Goal: Transaction & Acquisition: Purchase product/service

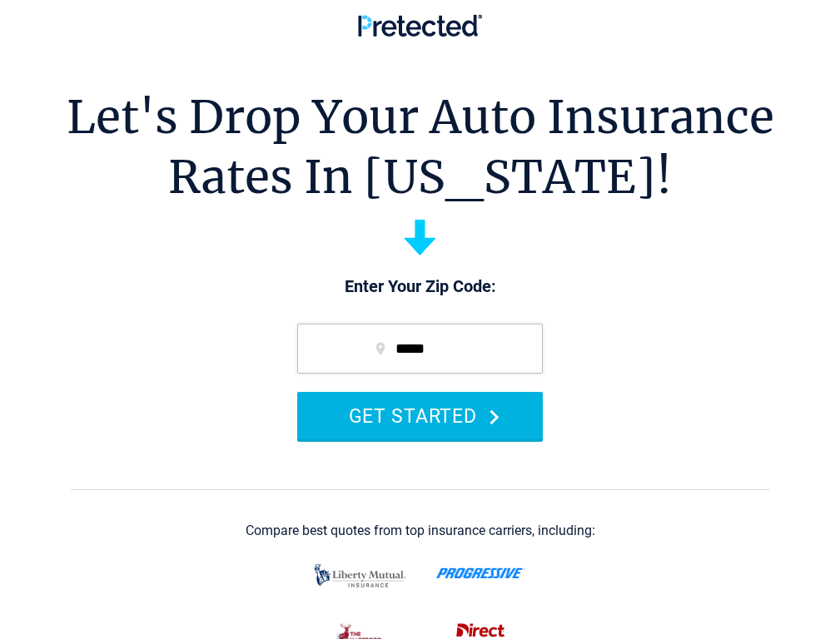
click at [362, 436] on button "GET STARTED" at bounding box center [420, 415] width 246 height 47
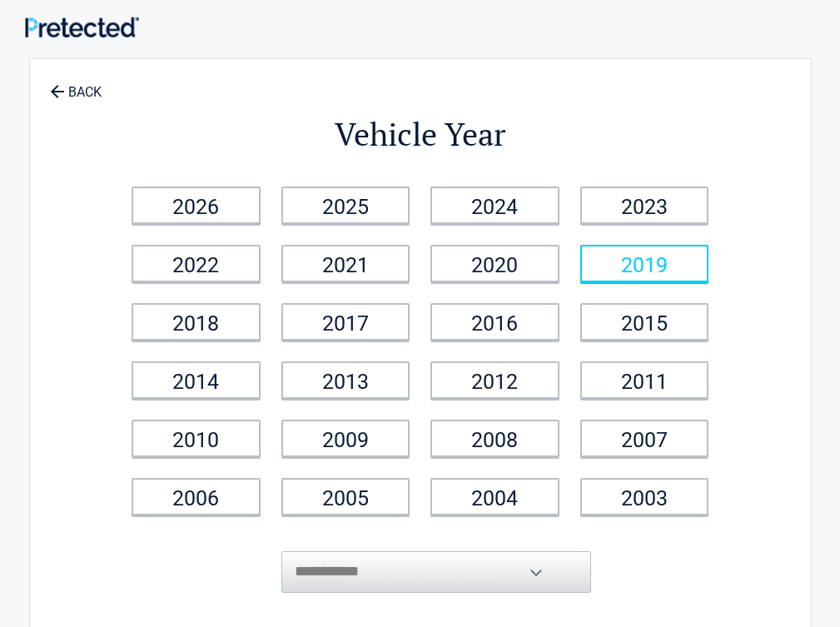
click at [709, 257] on link "2019" at bounding box center [644, 263] width 129 height 37
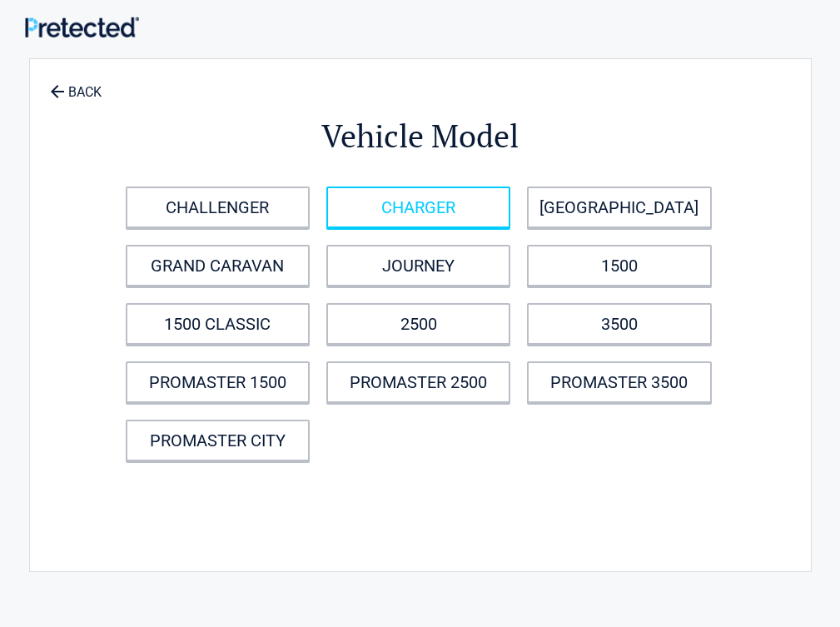
click at [486, 196] on link "CHARGER" at bounding box center [418, 207] width 184 height 42
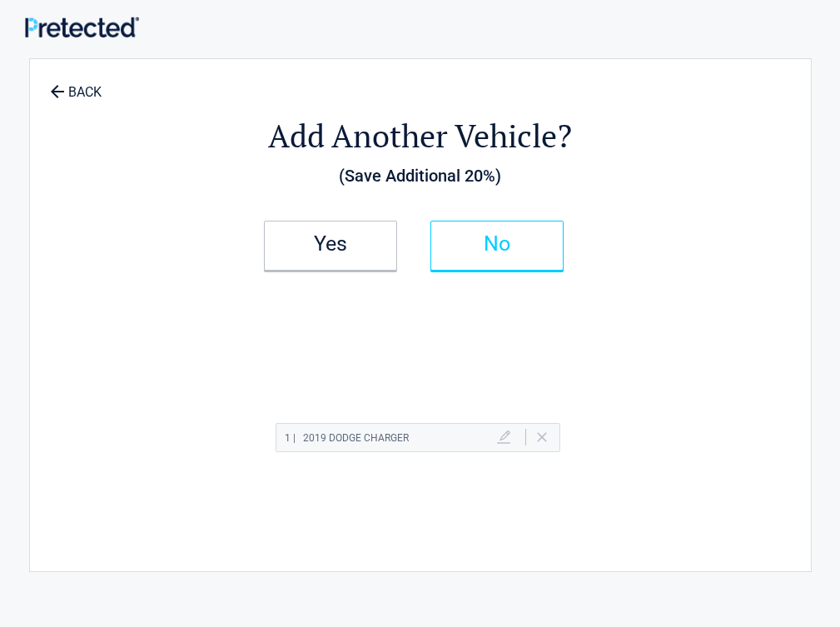
click at [546, 250] on h2 "No" at bounding box center [497, 244] width 98 height 12
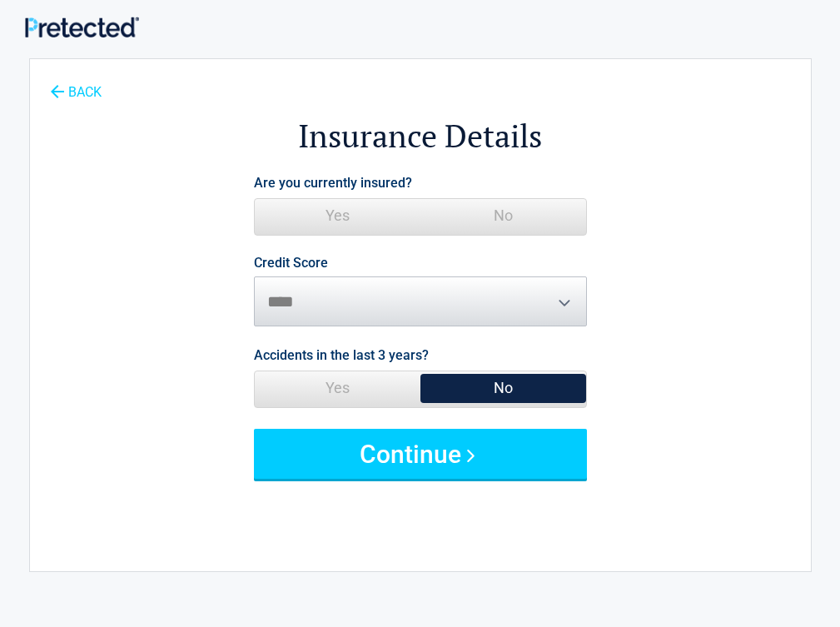
click at [70, 73] on link "BACK" at bounding box center [76, 84] width 58 height 29
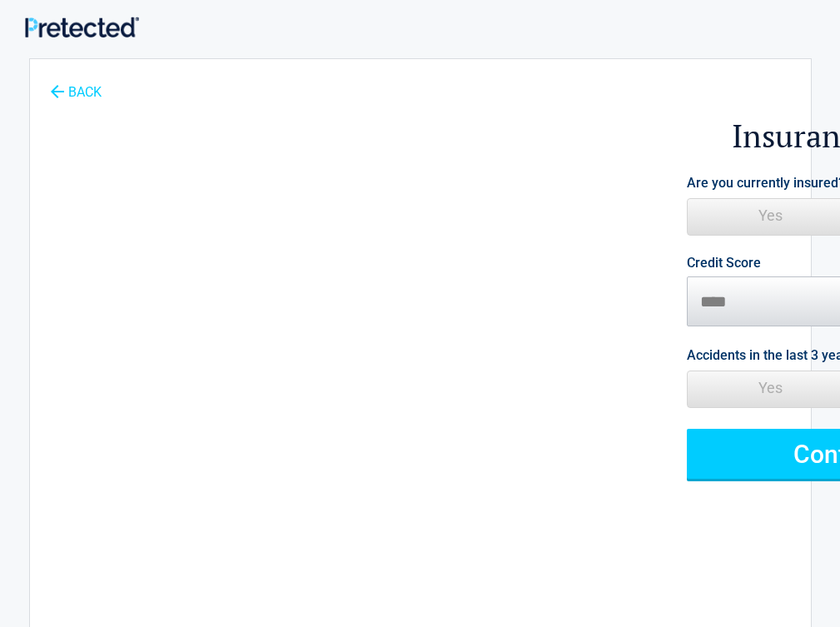
click at [70, 97] on link "BACK" at bounding box center [76, 84] width 58 height 29
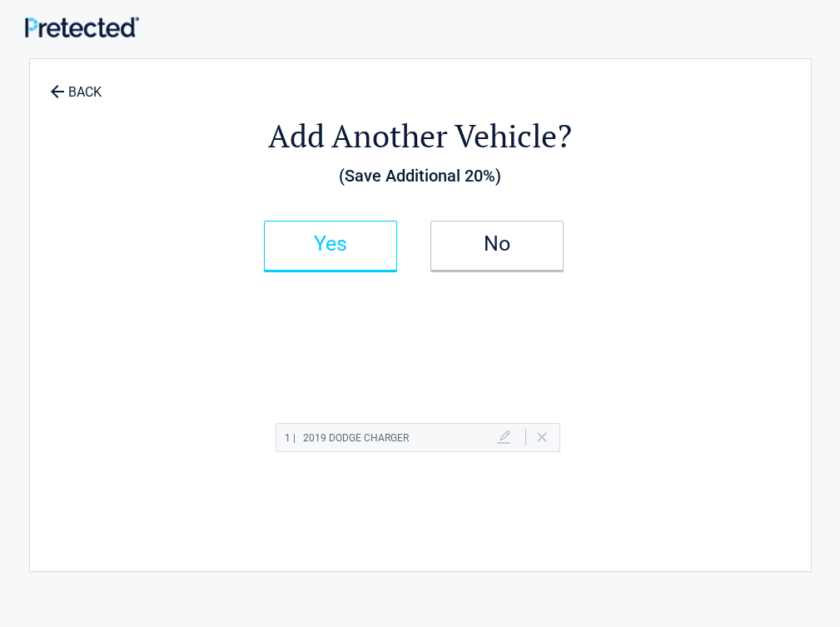
click at [377, 237] on link "Yes" at bounding box center [330, 246] width 133 height 50
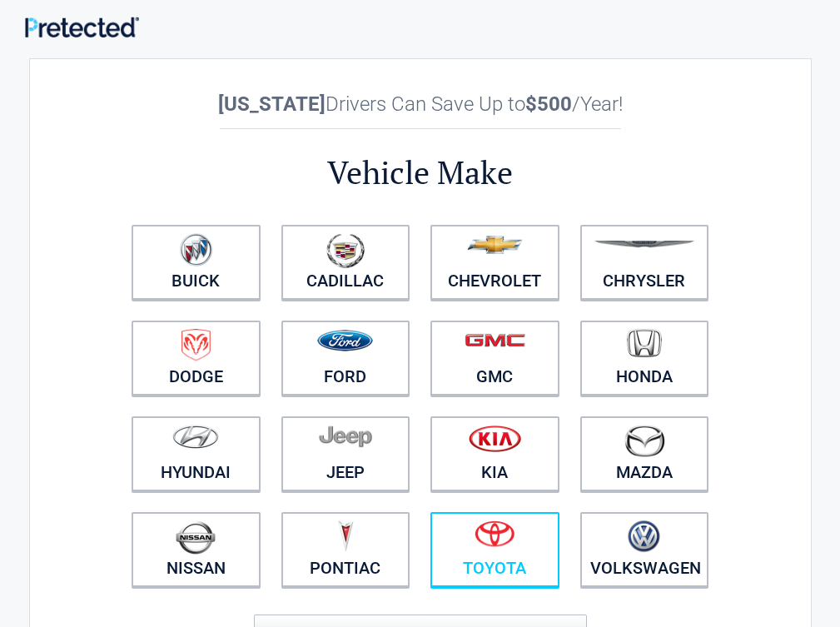
click at [524, 565] on link "Toyota" at bounding box center [494, 549] width 129 height 75
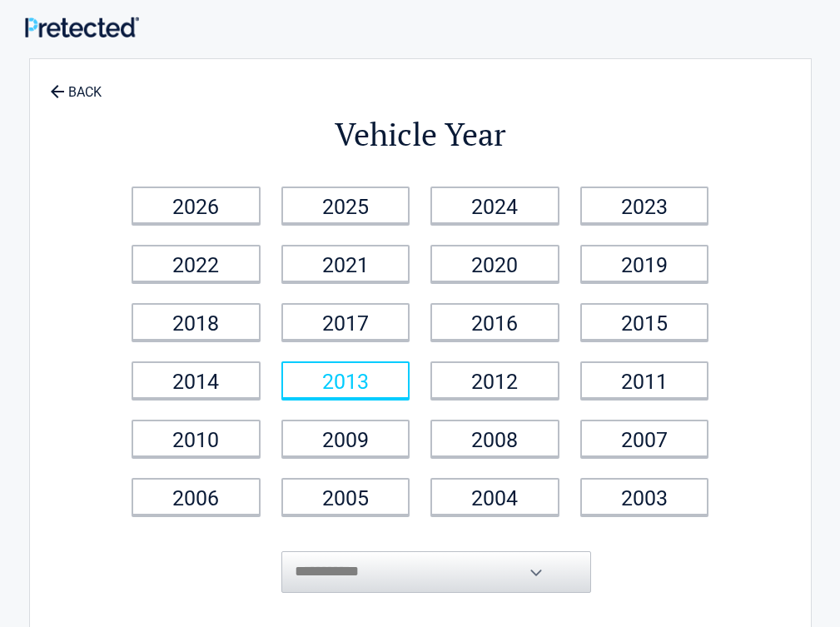
click at [410, 383] on link "2013" at bounding box center [345, 379] width 129 height 37
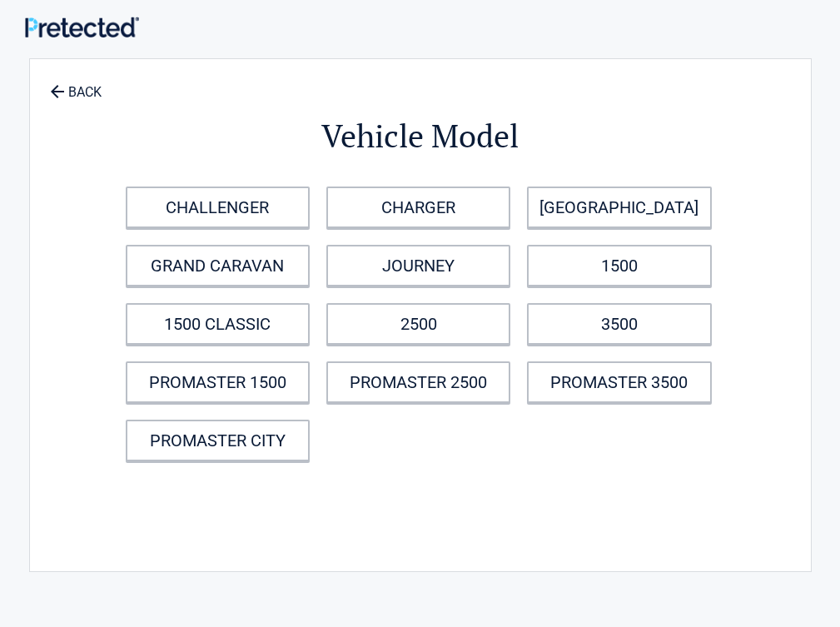
click at [469, 358] on div "CHALLENGER CHARGER DURANGO GRAND CARAVAN JOURNEY 1500 1500 CLASSIC 2500 3500 PR…" at bounding box center [424, 323] width 614 height 291
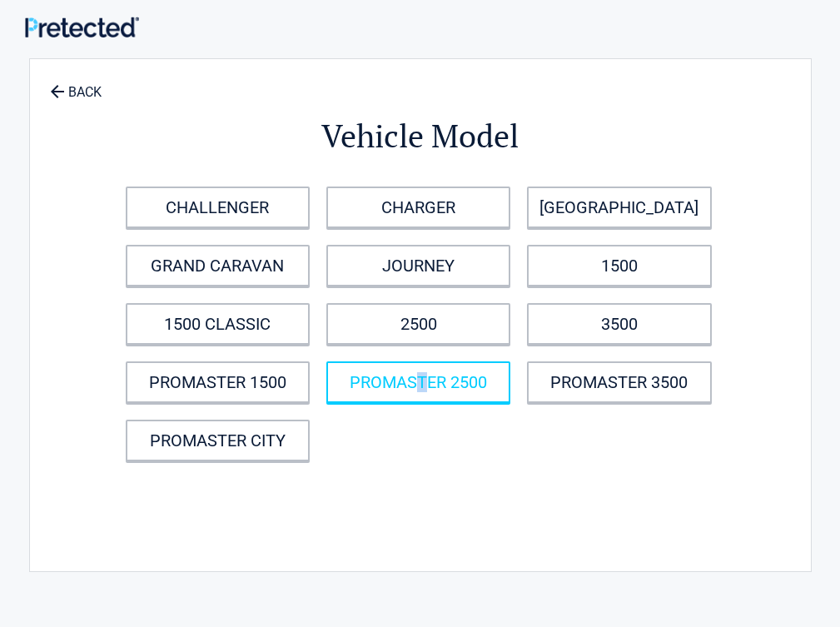
click at [489, 376] on link "PROMASTER 2500" at bounding box center [418, 382] width 184 height 42
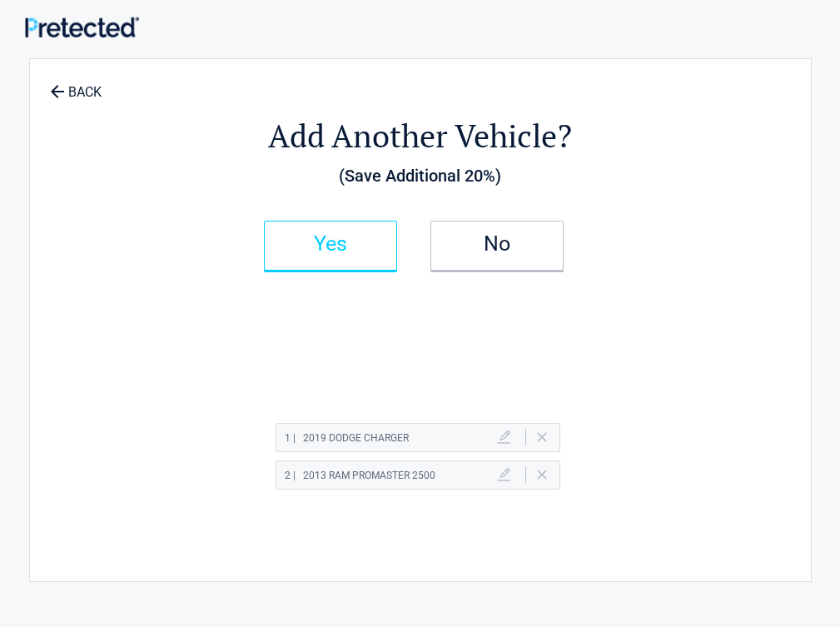
drag, startPoint x: 516, startPoint y: 241, endPoint x: 539, endPoint y: 257, distance: 28.6
click at [516, 241] on h2 "No" at bounding box center [497, 244] width 98 height 12
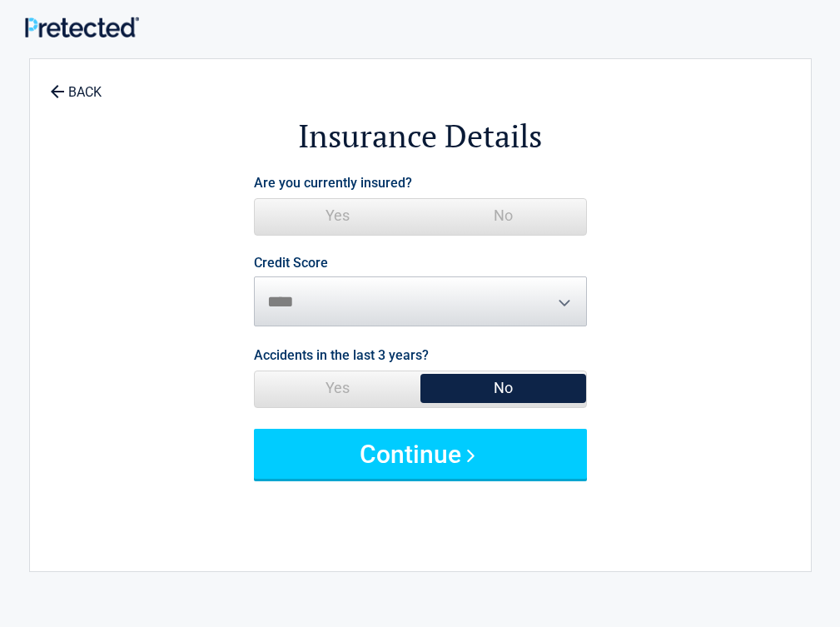
click at [573, 217] on span "No" at bounding box center [503, 215] width 166 height 33
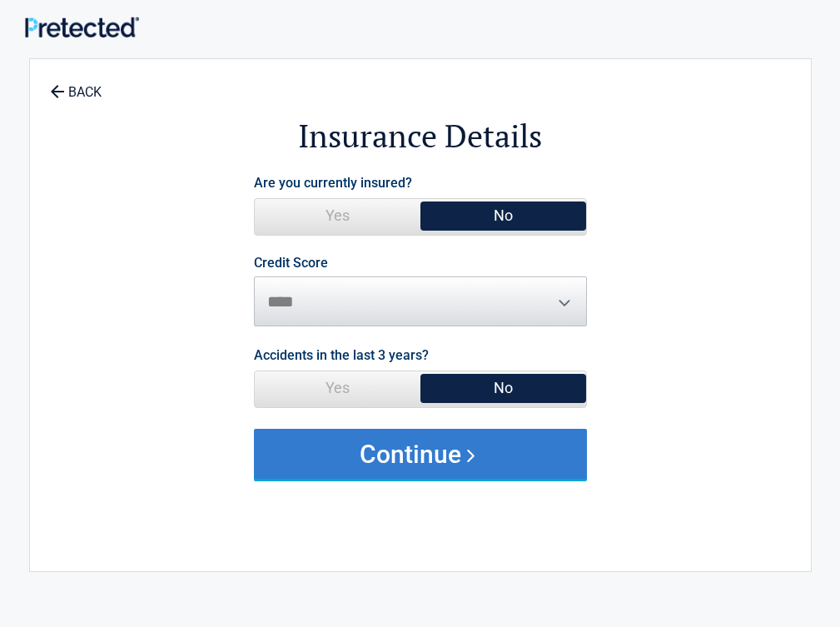
click at [539, 433] on button "Continue" at bounding box center [420, 454] width 333 height 50
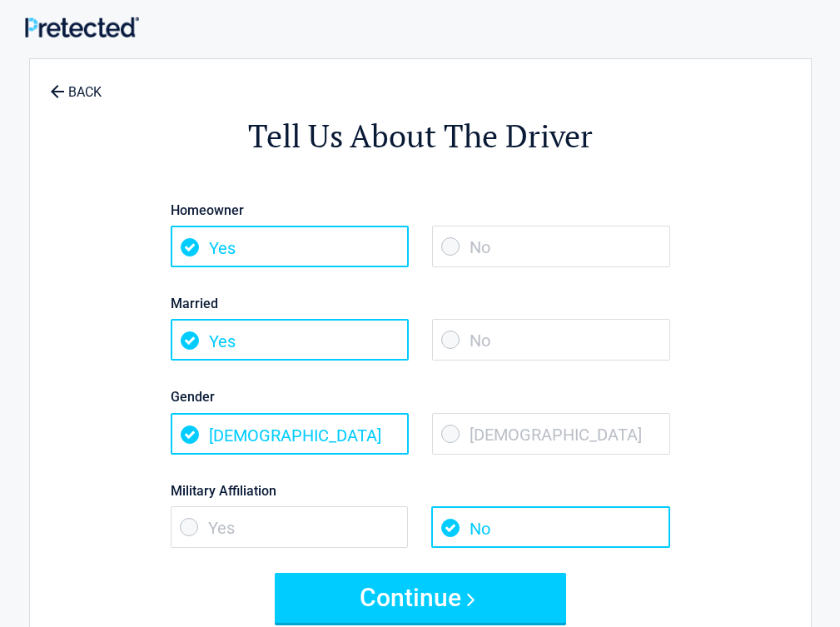
click at [583, 340] on span "No" at bounding box center [551, 340] width 238 height 42
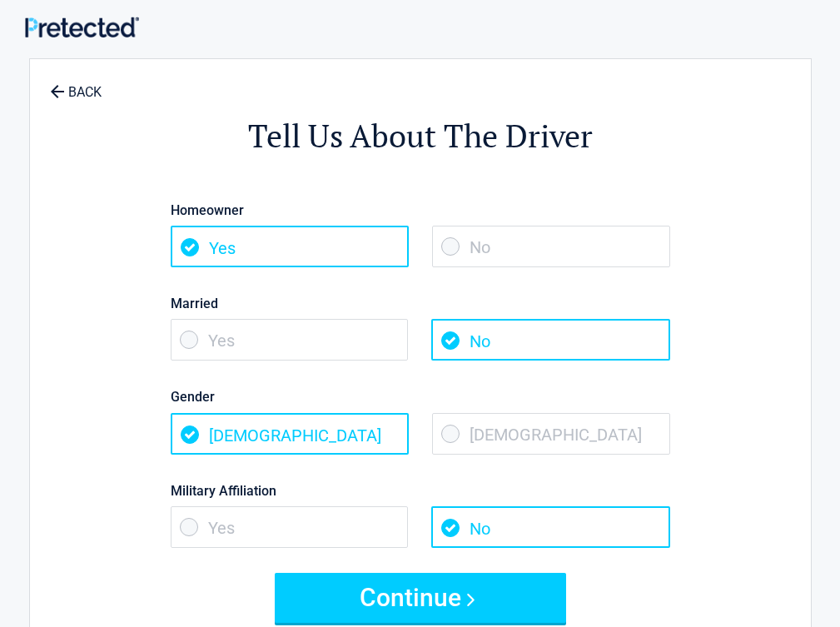
drag, startPoint x: 586, startPoint y: 234, endPoint x: 599, endPoint y: 312, distance: 79.4
click at [586, 241] on span "No" at bounding box center [551, 247] width 238 height 42
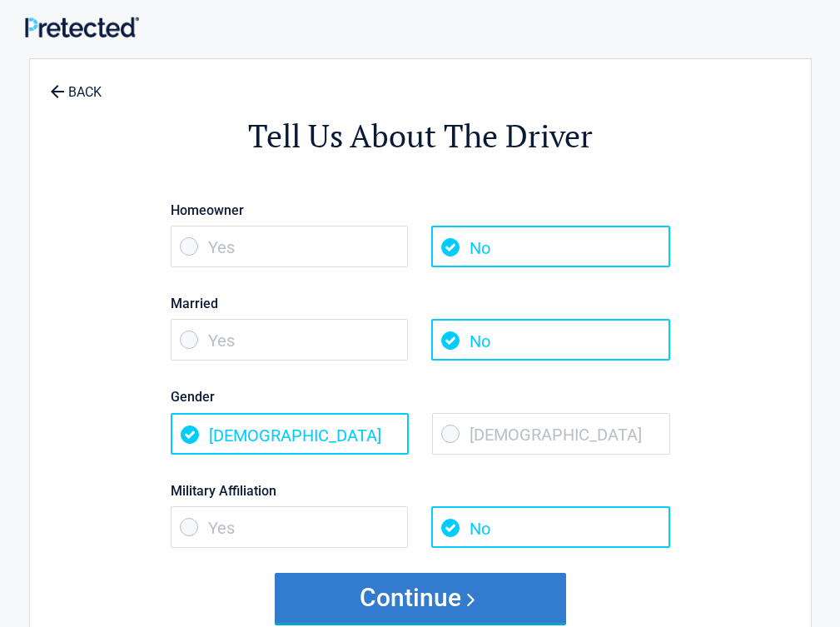
click at [518, 588] on button "Continue" at bounding box center [420, 598] width 291 height 50
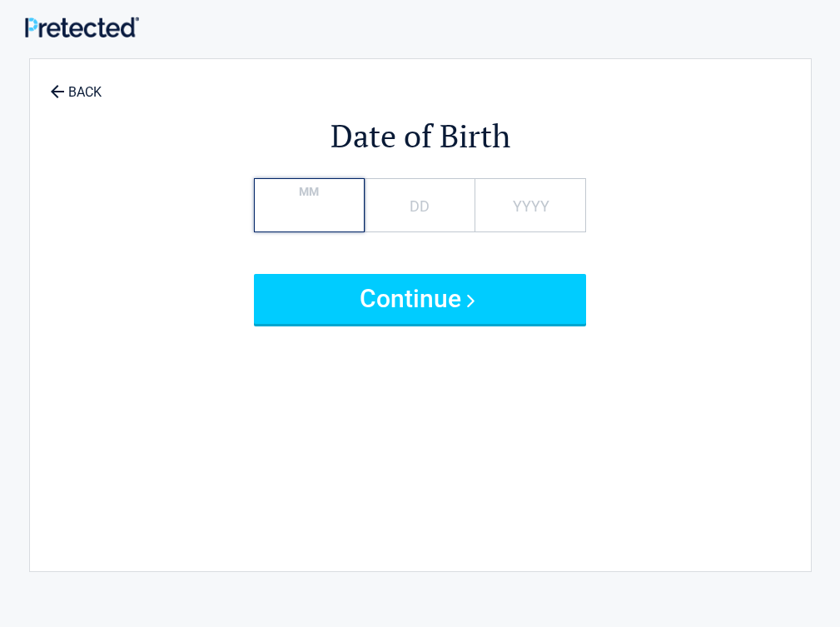
type input "**"
type input "*"
type input "****"
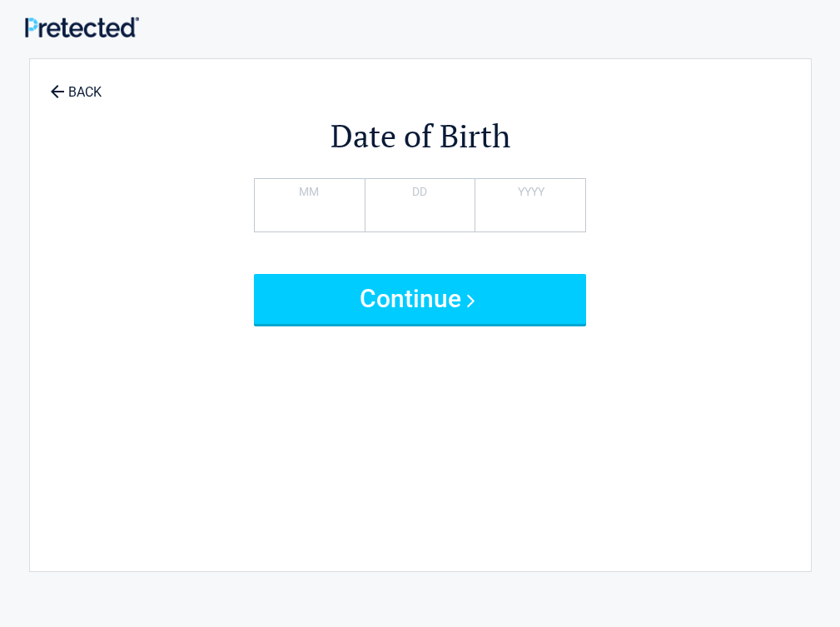
click at [254, 274] on button "Continue" at bounding box center [420, 299] width 333 height 50
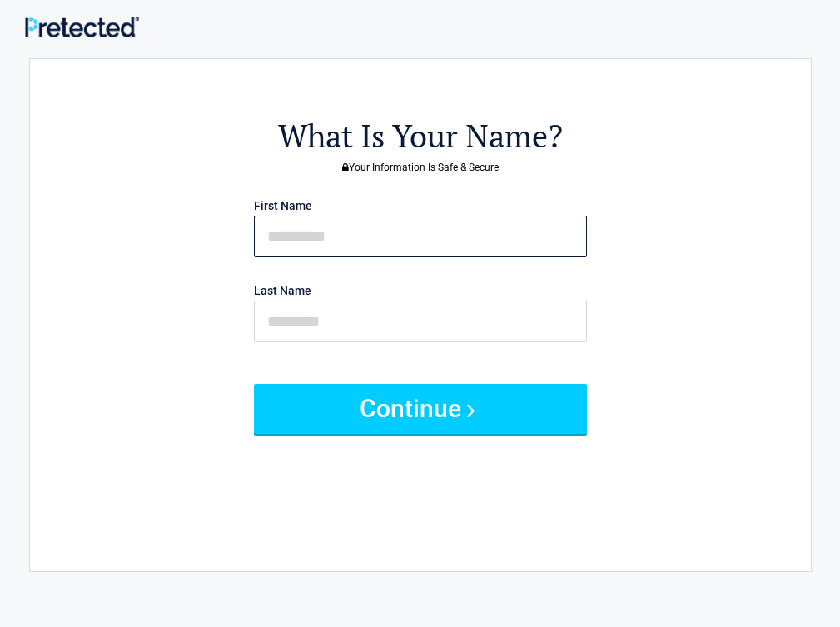
click at [498, 229] on input "text" at bounding box center [420, 237] width 333 height 42
click at [385, 217] on input "text" at bounding box center [420, 237] width 333 height 42
click at [380, 226] on input "text" at bounding box center [420, 237] width 333 height 42
type input "******"
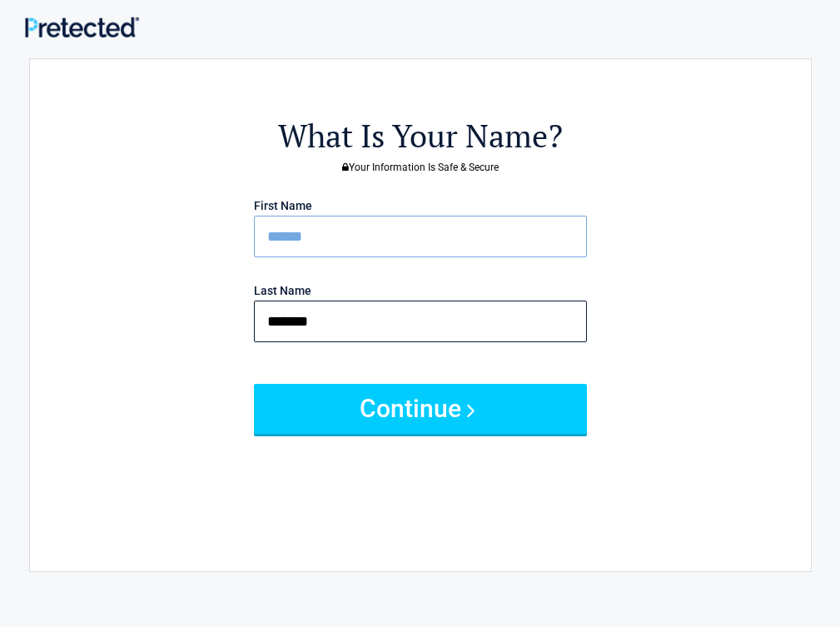
type input "*******"
click at [254, 384] on button "Continue" at bounding box center [420, 409] width 333 height 50
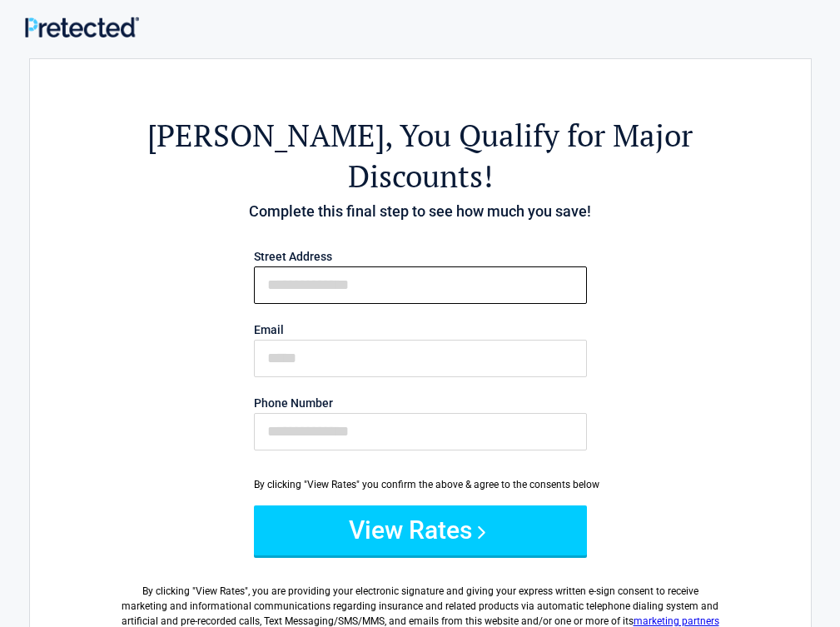
click at [414, 266] on input "First Name" at bounding box center [420, 284] width 333 height 37
type input "**********"
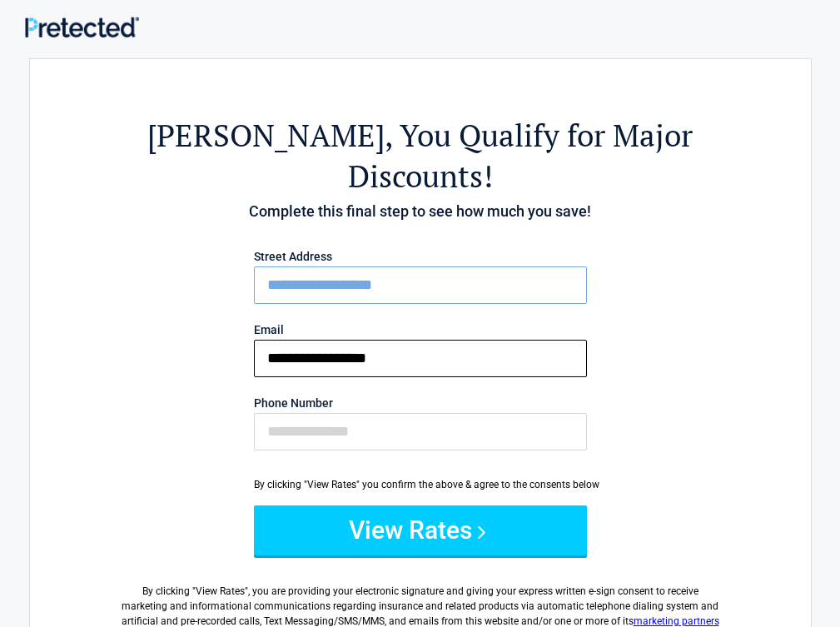
type input "**********"
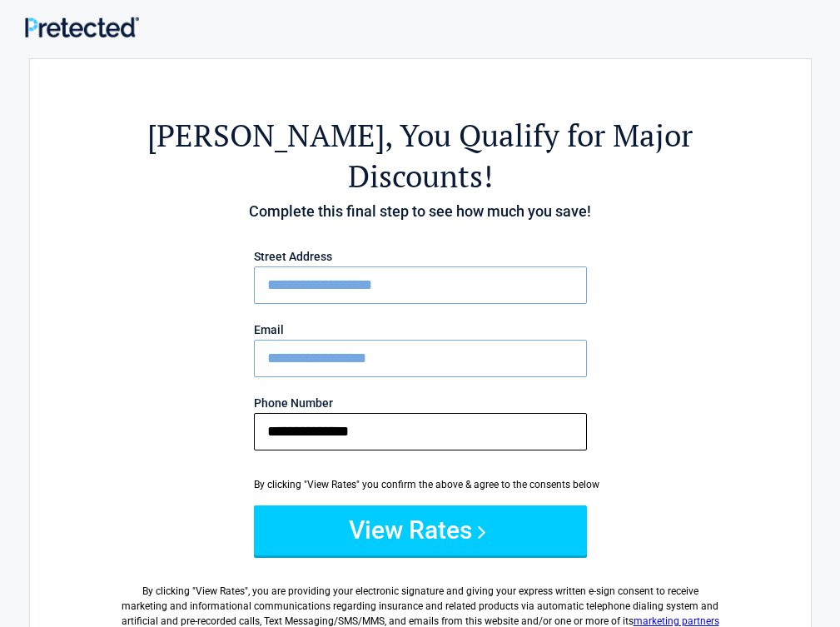
type input "**********"
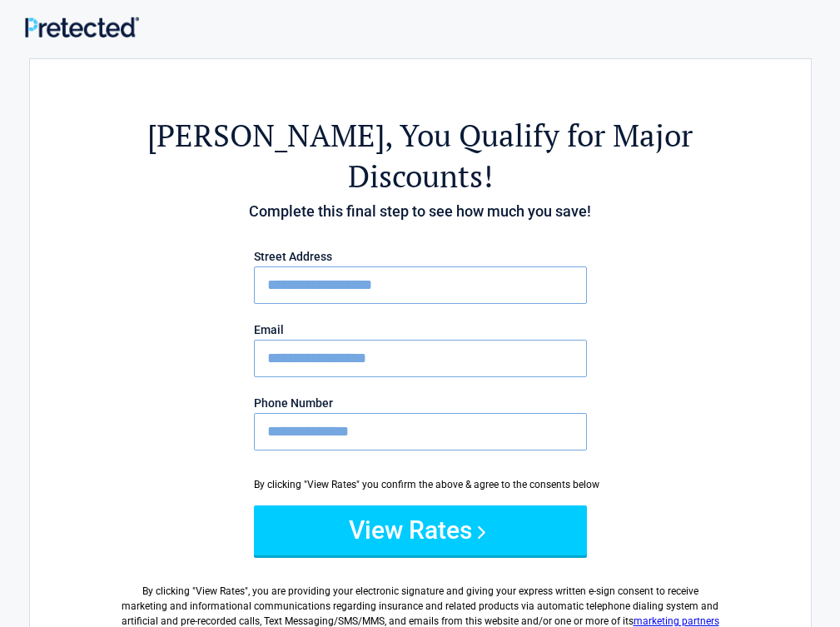
click at [254, 505] on button "View Rates" at bounding box center [420, 530] width 333 height 50
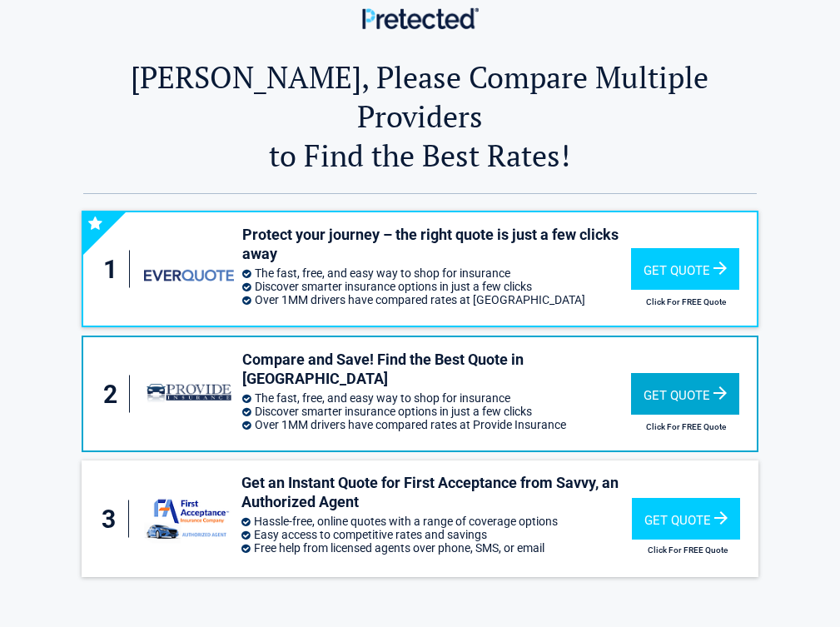
drag, startPoint x: 795, startPoint y: 236, endPoint x: 419, endPoint y: 330, distance: 387.8
click at [739, 248] on div "Get Quote" at bounding box center [685, 269] width 108 height 42
